Goal: Task Accomplishment & Management: Complete application form

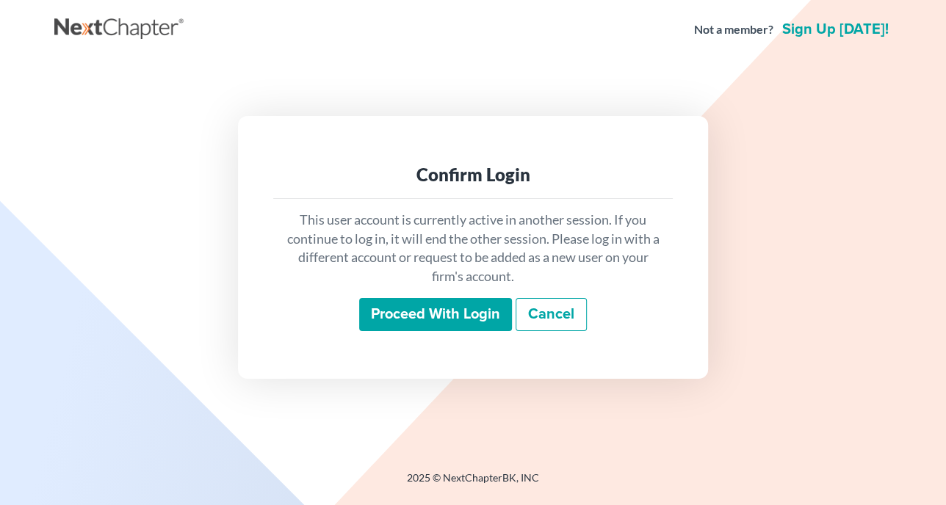
click at [447, 315] on input "Proceed with login" at bounding box center [435, 315] width 153 height 34
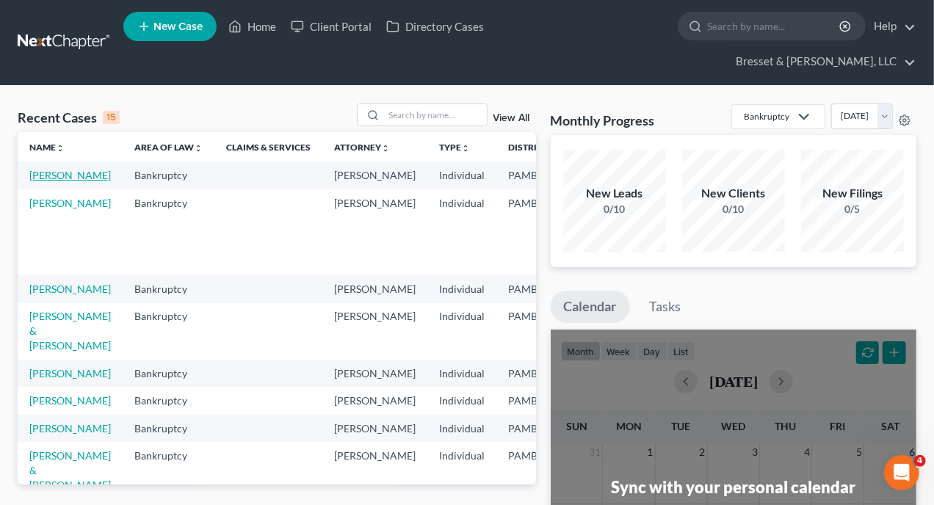
click at [41, 169] on link "[PERSON_NAME]" at bounding box center [70, 175] width 82 height 12
select select "10"
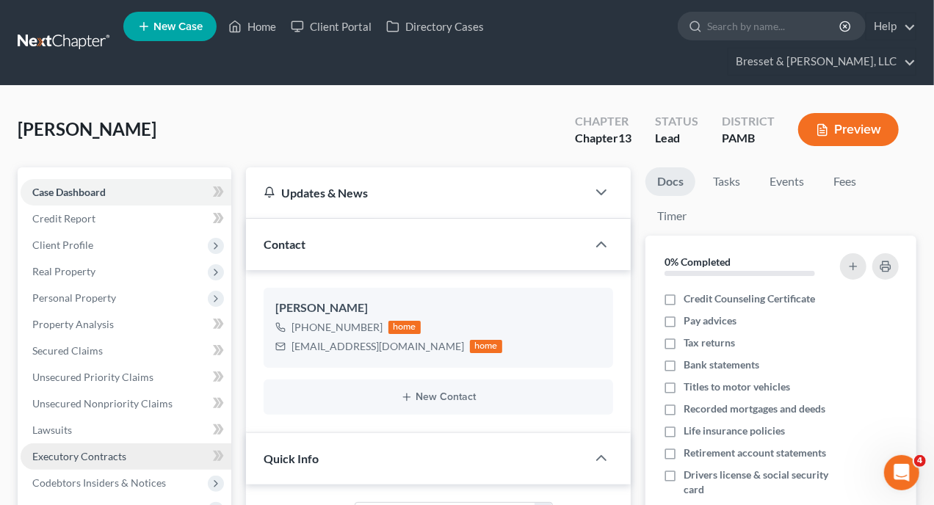
scroll to position [73, 0]
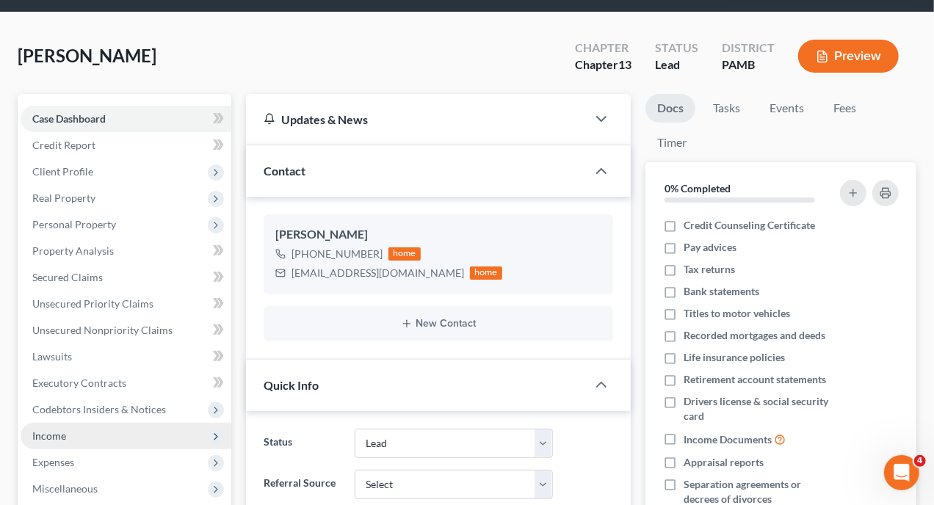
click at [59, 430] on span "Income" at bounding box center [49, 436] width 34 height 12
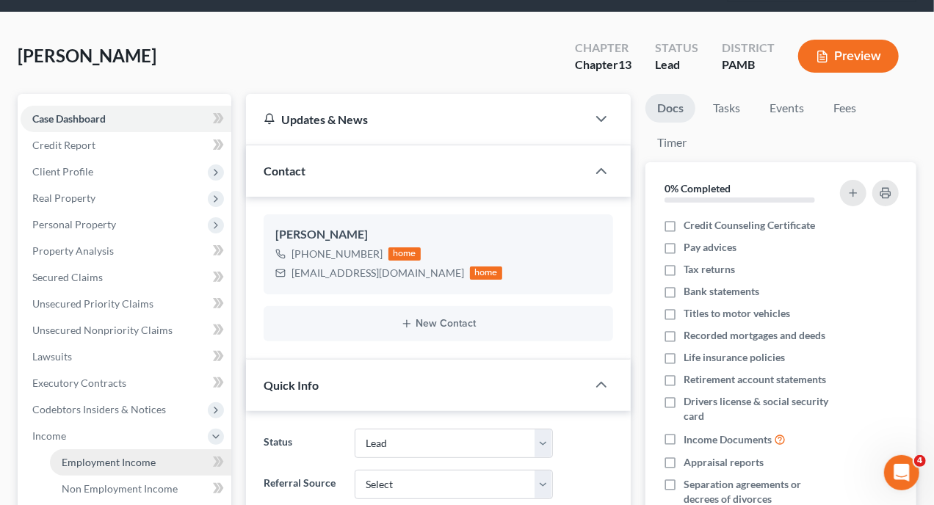
click at [91, 456] on span "Employment Income" at bounding box center [109, 462] width 94 height 12
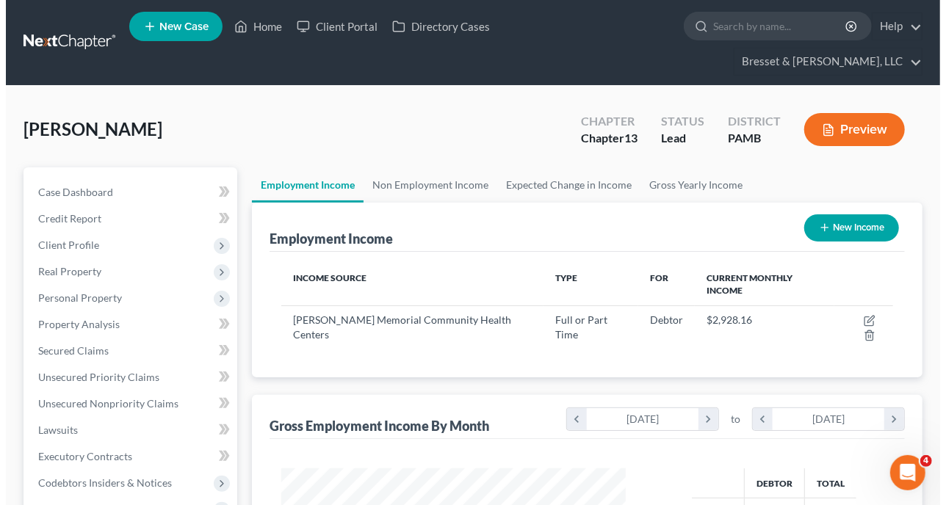
scroll to position [262, 374]
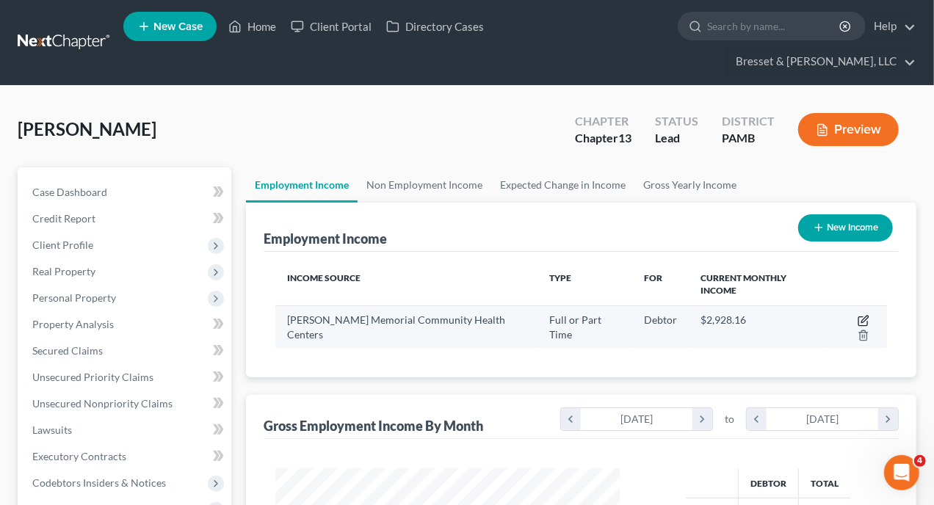
click at [862, 316] on icon "button" at bounding box center [865, 319] width 7 height 7
select select "0"
select select "39"
select select "1"
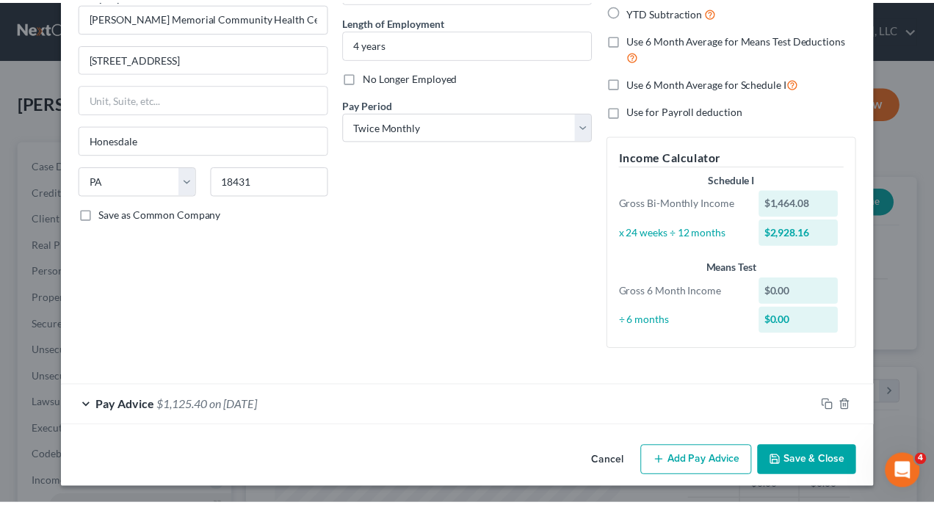
scroll to position [0, 0]
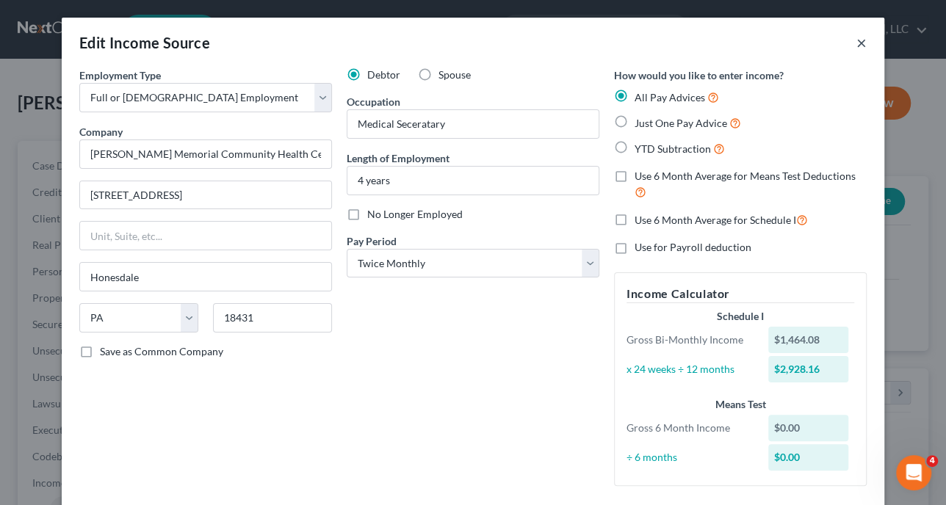
click at [857, 39] on button "×" at bounding box center [862, 43] width 10 height 18
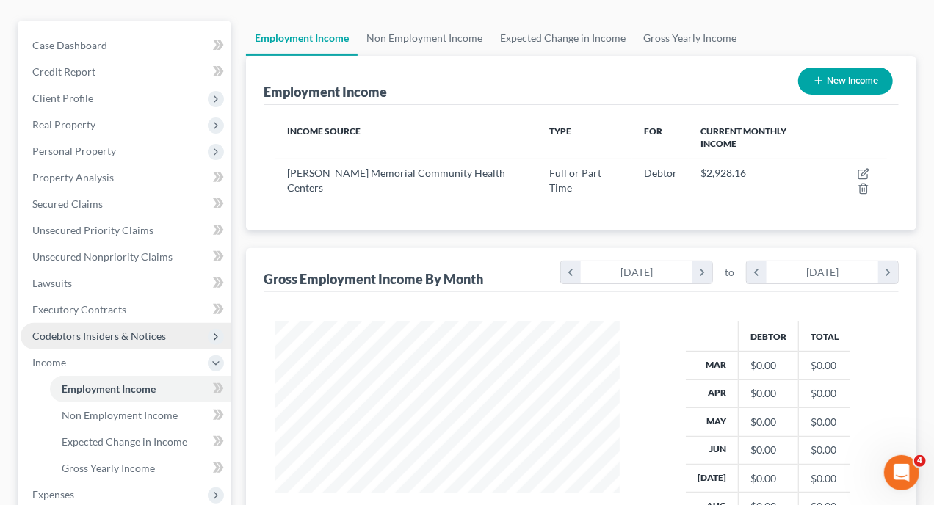
scroll to position [220, 0]
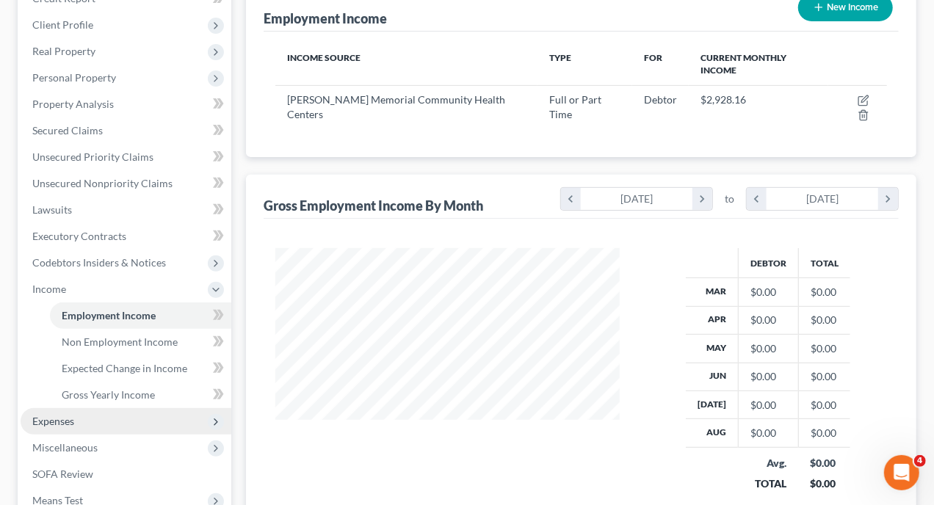
click at [57, 415] on span "Expenses" at bounding box center [53, 421] width 42 height 12
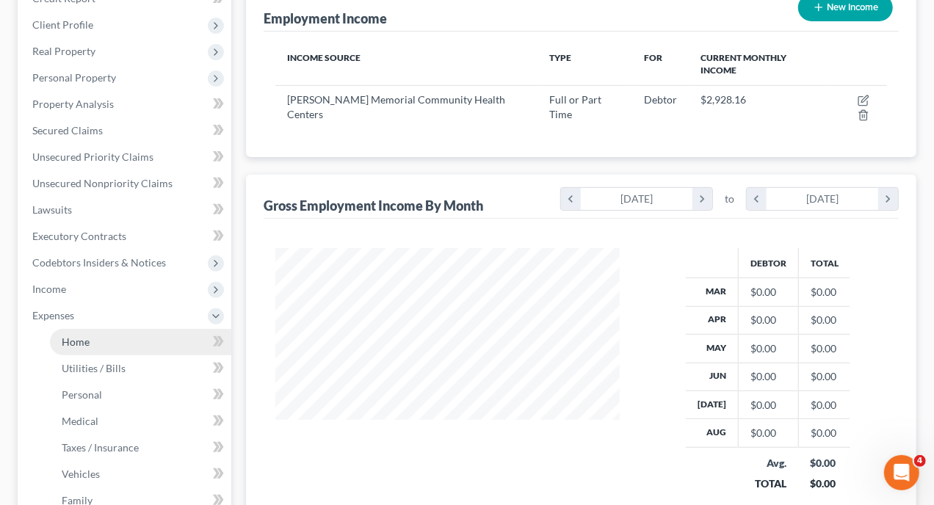
click at [90, 329] on link "Home" at bounding box center [140, 342] width 181 height 26
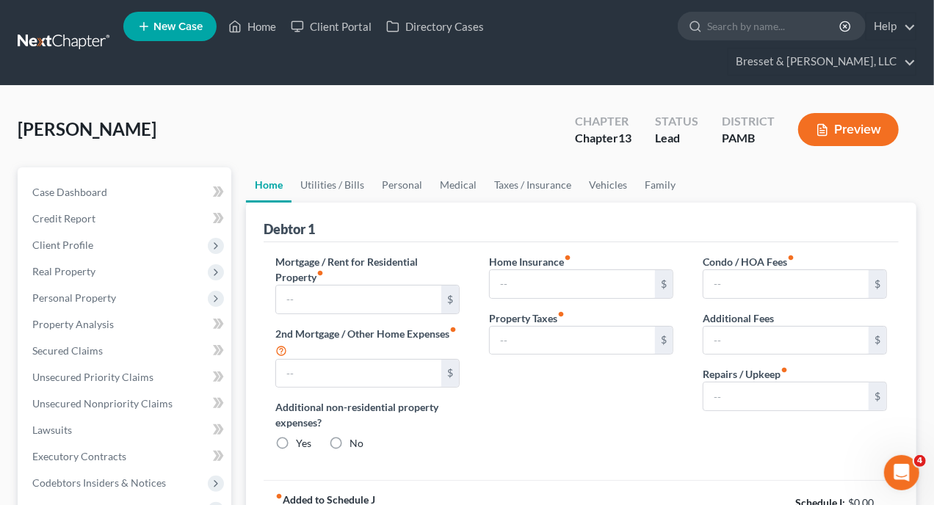
type input "370.00"
type input "0.00"
radio input "true"
type input "0.00"
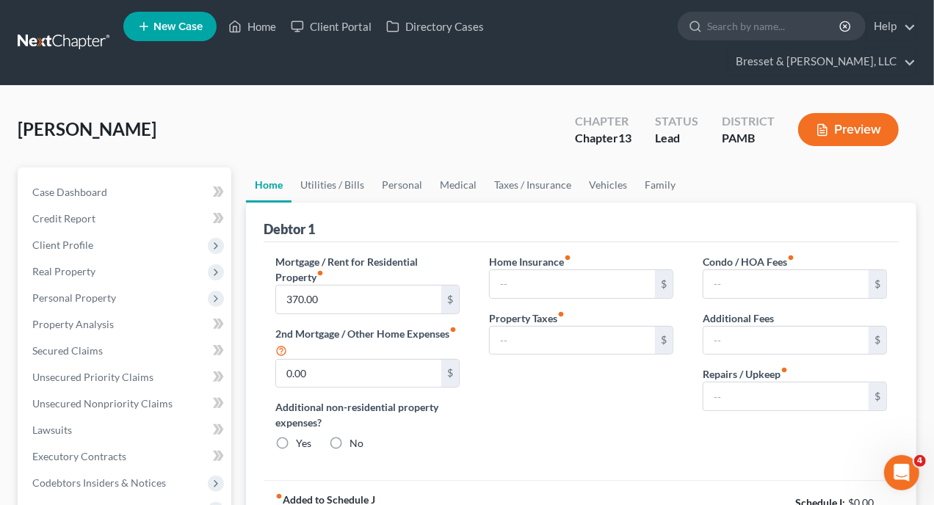
type input "0.00"
click at [854, 113] on button "Preview" at bounding box center [848, 129] width 101 height 33
